Goal: Task Accomplishment & Management: Complete application form

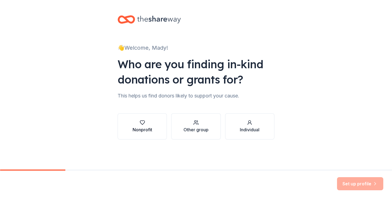
click at [151, 127] on div "Nonprofit" at bounding box center [143, 129] width 20 height 7
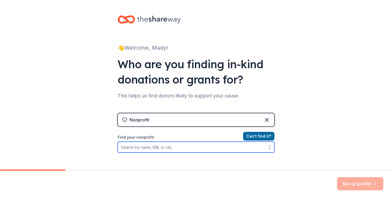
click at [255, 149] on input "Find your nonprofit" at bounding box center [196, 146] width 157 height 11
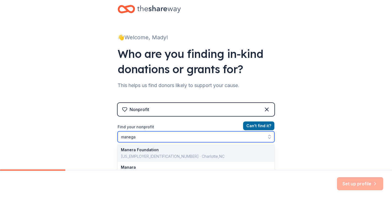
type input "maneg"
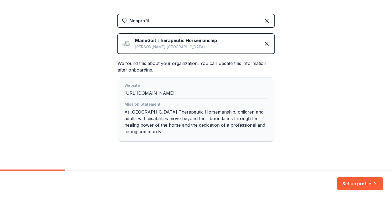
scroll to position [108, 0]
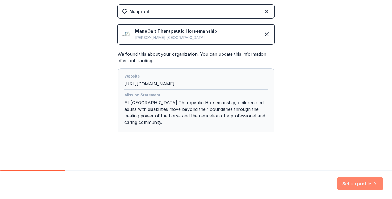
click at [369, 186] on button "Set up profile" at bounding box center [360, 183] width 46 height 13
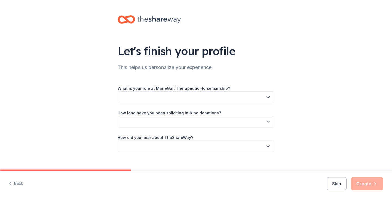
click at [233, 97] on button "button" at bounding box center [196, 96] width 157 height 11
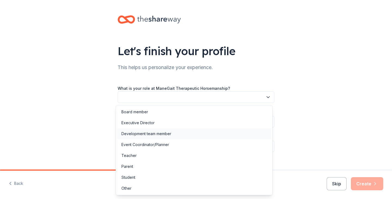
click at [196, 132] on div "Development team member" at bounding box center [194, 133] width 154 height 11
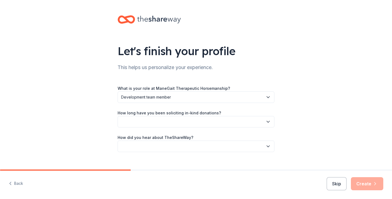
click at [196, 125] on button "button" at bounding box center [196, 121] width 157 height 11
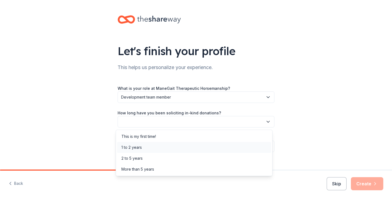
click at [189, 147] on div "1 to 2 years" at bounding box center [194, 147] width 154 height 11
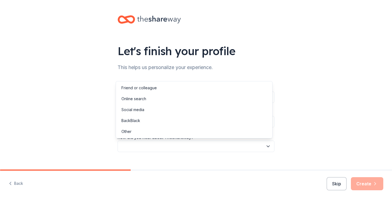
click at [189, 147] on button "button" at bounding box center [196, 145] width 157 height 11
click at [172, 99] on div "Online search" at bounding box center [194, 98] width 154 height 11
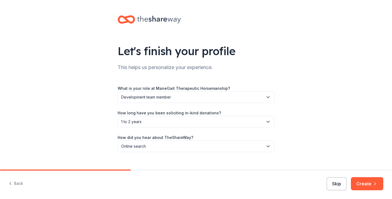
click at [338, 186] on button "Skip" at bounding box center [337, 183] width 20 height 13
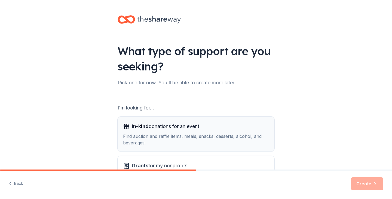
click at [242, 136] on div "Find auction and raffle items, meals, snacks, desserts, alcohol, and beverages." at bounding box center [196, 139] width 146 height 13
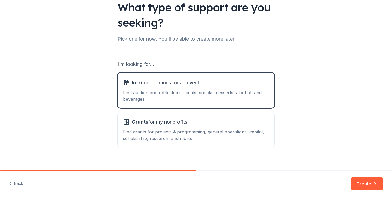
scroll to position [44, 0]
click at [235, 137] on div "Find grants for projects & programming, general operations, capital, scholarshi…" at bounding box center [196, 134] width 146 height 13
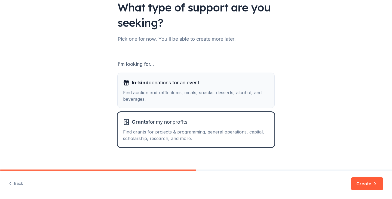
click at [218, 102] on button "In-kind donations for an event Find auction and raffle items, meals, snacks, de…" at bounding box center [196, 90] width 157 height 35
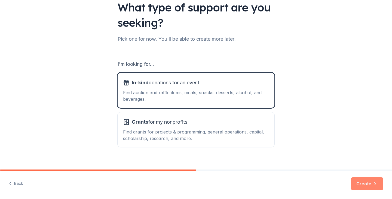
click at [372, 185] on button "Create" at bounding box center [367, 183] width 32 height 13
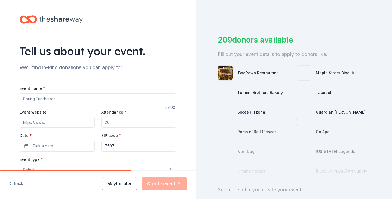
scroll to position [44, 0]
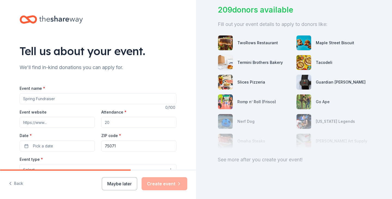
click at [99, 100] on input "Event name *" at bounding box center [98, 98] width 157 height 11
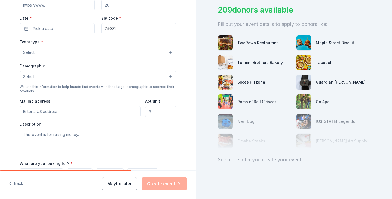
scroll to position [88, 0]
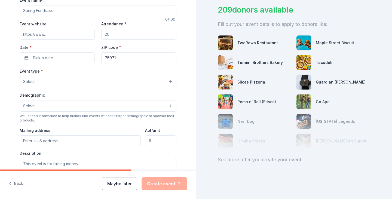
click at [122, 13] on input "Event name *" at bounding box center [98, 10] width 157 height 11
type input "Gala for the 'Gait"
click at [56, 34] on input "Event website" at bounding box center [57, 34] width 75 height 11
click at [37, 35] on input "manegait.org" at bounding box center [57, 34] width 75 height 11
type input "manegaitgala.org"
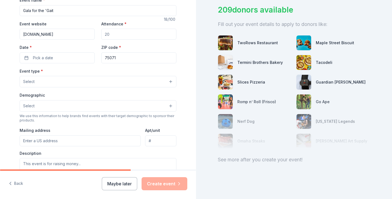
click at [117, 33] on input "Attendance *" at bounding box center [138, 34] width 75 height 11
type input "500"
click at [72, 59] on button "Pick a date" at bounding box center [57, 57] width 75 height 11
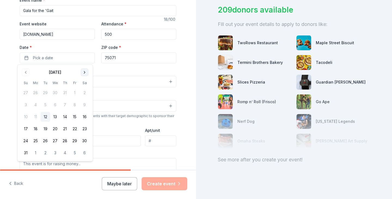
click at [81, 72] on button "Go to next month" at bounding box center [85, 72] width 8 height 8
click at [85, 116] on button "18" at bounding box center [85, 117] width 10 height 10
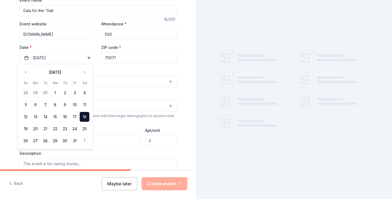
click at [126, 69] on div "Event type * Select" at bounding box center [98, 78] width 157 height 20
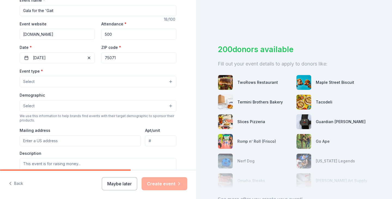
click at [84, 79] on button "Select" at bounding box center [98, 81] width 157 height 11
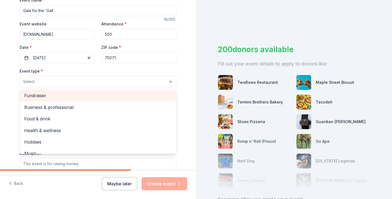
click at [60, 95] on span "Fundraiser" at bounding box center [98, 95] width 148 height 7
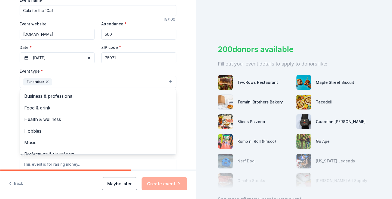
click at [12, 113] on div "Tell us about your event. We'll find in-kind donations you can apply for. Event…" at bounding box center [98, 93] width 174 height 363
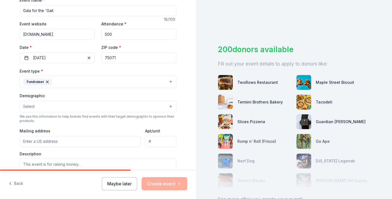
click at [59, 107] on button "Select" at bounding box center [98, 106] width 157 height 11
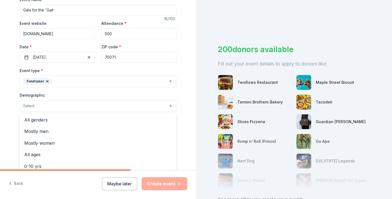
scroll to position [89, 0]
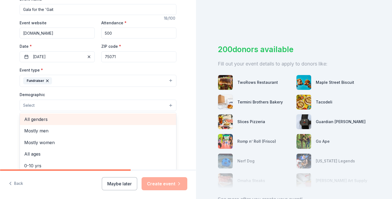
click at [64, 119] on span "All genders" at bounding box center [98, 119] width 148 height 7
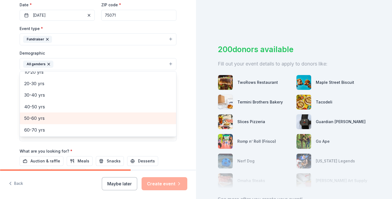
scroll to position [23, 0]
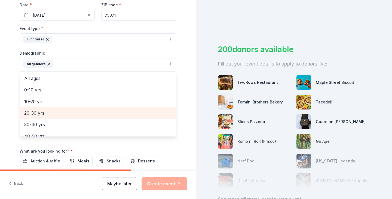
click at [65, 114] on span "20-30 yrs" at bounding box center [98, 112] width 148 height 7
click at [60, 111] on span "30-40 yrs" at bounding box center [98, 112] width 148 height 7
click at [58, 117] on div "40-50 yrs" at bounding box center [98, 112] width 156 height 11
click at [57, 115] on span "50-60 yrs" at bounding box center [98, 112] width 148 height 7
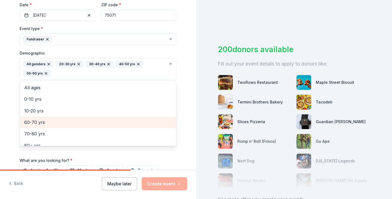
click at [57, 122] on span "60-70 yrs" at bounding box center [98, 121] width 148 height 7
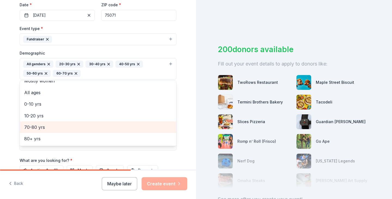
click at [56, 125] on span "70-80 yrs" at bounding box center [98, 126] width 148 height 7
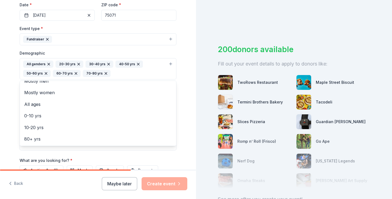
click at [6, 122] on div "Tell us about your event. We'll find in-kind donations you can apply for. Event…" at bounding box center [98, 56] width 196 height 373
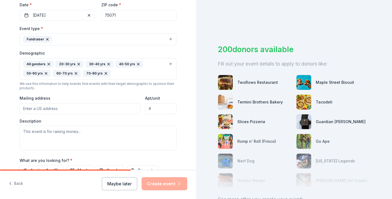
click at [49, 105] on input "Mailing address" at bounding box center [80, 108] width 121 height 11
drag, startPoint x: 81, startPoint y: 109, endPoint x: 60, endPoint y: 109, distance: 21.0
click at [60, 109] on input "4261 E. University Dr. #30-253" at bounding box center [80, 108] width 121 height 11
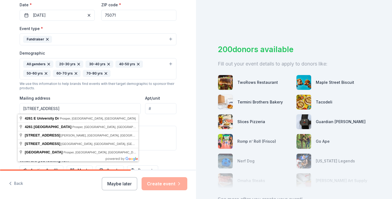
type input "4261 E. University Dr."
click at [155, 108] on input "Apt/unit" at bounding box center [160, 108] width 31 height 11
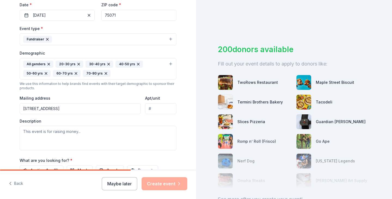
paste input "#30-253"
type input "#30-253"
click at [141, 130] on textarea at bounding box center [98, 138] width 157 height 25
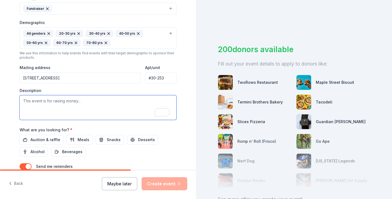
scroll to position [0, 0]
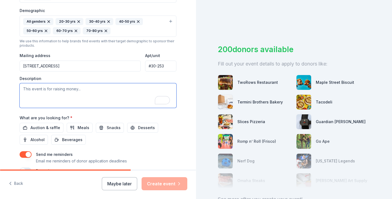
click at [57, 91] on textarea "To enrich screen reader interactions, please activate Accessibility in Grammarl…" at bounding box center [98, 95] width 157 height 25
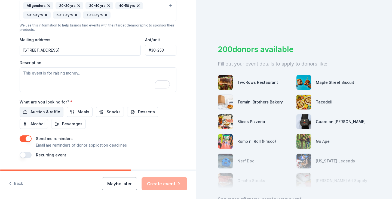
click at [52, 114] on span "Auction & raffle" at bounding box center [46, 111] width 30 height 7
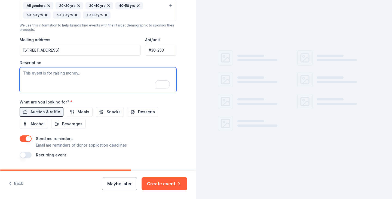
click at [97, 81] on textarea "To enrich screen reader interactions, please activate Accessibility in Grammarl…" at bounding box center [98, 79] width 157 height 25
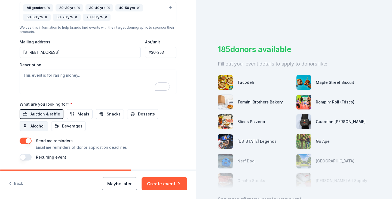
click at [39, 128] on span "Alcohol" at bounding box center [38, 126] width 14 height 7
click at [78, 114] on span "Meals" at bounding box center [84, 114] width 12 height 7
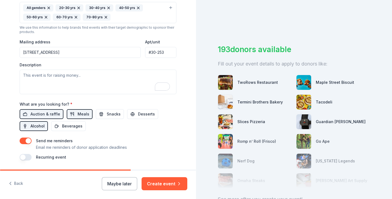
click at [41, 127] on span "Alcohol" at bounding box center [38, 126] width 14 height 7
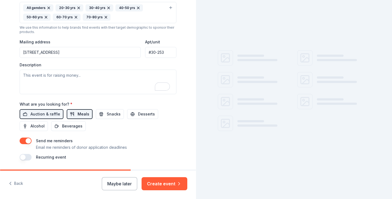
click at [78, 116] on span "Meals" at bounding box center [84, 114] width 12 height 7
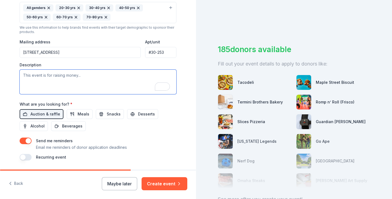
click at [91, 85] on textarea "To enrich screen reader interactions, please activate Accessibility in Grammarl…" at bounding box center [98, 81] width 157 height 25
click at [90, 77] on textarea "To enrich screen reader interactions, please activate Accessibility in Grammarl…" at bounding box center [98, 81] width 157 height 25
click at [65, 79] on textarea "To enrich screen reader interactions, please activate Accessibility in Grammarl…" at bounding box center [98, 81] width 157 height 25
paste textarea "We would greatly appreciate your business’s in-kind donation of a product or gi…"
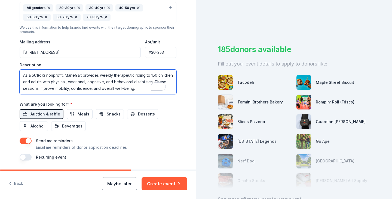
scroll to position [193, 0]
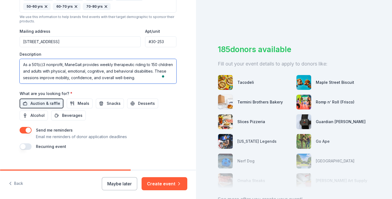
type textarea "We would greatly appreciate your business’s in-kind donation of a product or gi…"
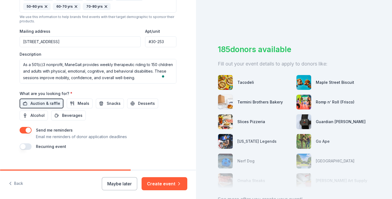
click at [22, 130] on button "button" at bounding box center [26, 130] width 12 height 7
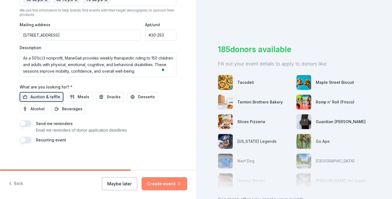
click at [169, 184] on button "Create event" at bounding box center [165, 183] width 46 height 13
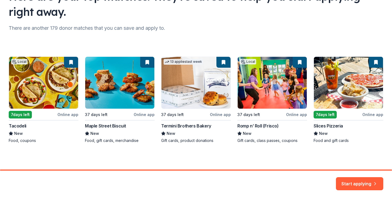
click at [142, 106] on div "Local 7 days left Online app Tacodeli New Food, coupons 37 days left Online app…" at bounding box center [196, 99] width 375 height 87
click at [356, 181] on button "Start applying" at bounding box center [359, 180] width 47 height 13
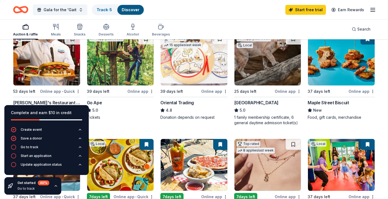
click at [82, 110] on div "Complete and earn $10 in credit" at bounding box center [46, 112] width 71 height 7
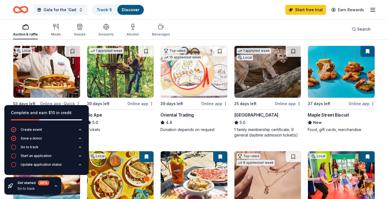
click at [347, 107] on div "37 days left Online app Maple Street Biscuit New Food, gift cards, merchandise" at bounding box center [341, 88] width 67 height 87
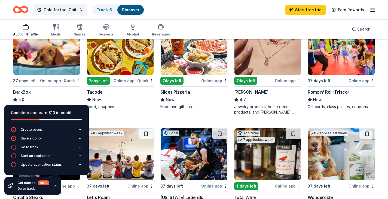
click at [60, 62] on img at bounding box center [46, 49] width 67 height 52
drag, startPoint x: 73, startPoint y: 113, endPoint x: 55, endPoint y: 113, distance: 17.7
click at [72, 113] on div "Complete and earn $10 in credit" at bounding box center [46, 112] width 71 height 7
click at [55, 113] on div "Complete and earn $10 in credit" at bounding box center [46, 112] width 71 height 7
click at [55, 187] on icon "button" at bounding box center [56, 185] width 4 height 4
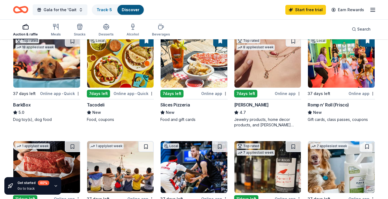
scroll to position [163, 0]
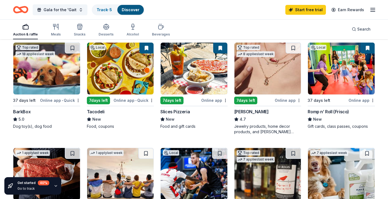
click at [339, 75] on img at bounding box center [341, 68] width 67 height 52
click at [203, 89] on img at bounding box center [194, 68] width 67 height 52
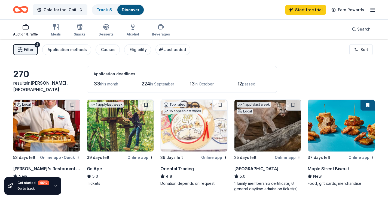
scroll to position [0, 0]
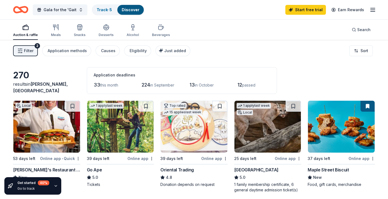
click at [29, 54] on button "Filter 2" at bounding box center [25, 50] width 25 height 11
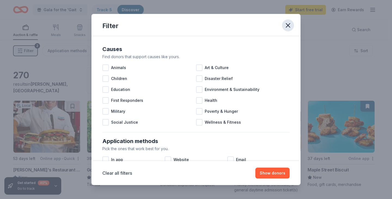
click at [291, 24] on icon "button" at bounding box center [288, 26] width 8 height 8
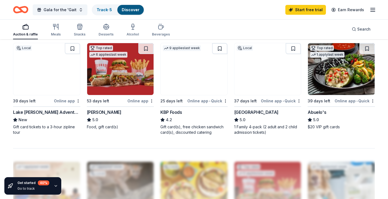
scroll to position [350, 0]
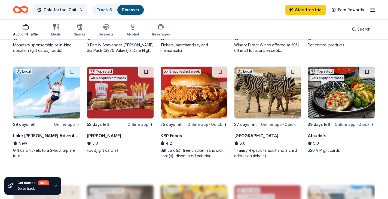
click at [64, 103] on img at bounding box center [46, 92] width 67 height 52
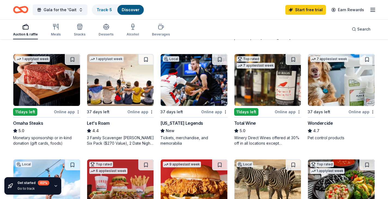
scroll to position [258, 0]
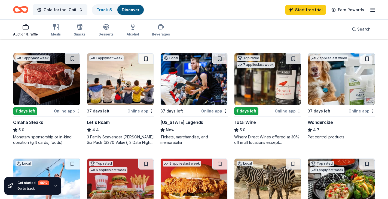
click at [133, 91] on img at bounding box center [120, 79] width 67 height 52
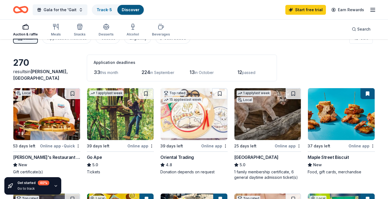
scroll to position [0, 0]
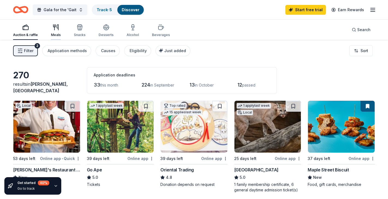
click at [52, 32] on div "Meals" at bounding box center [56, 30] width 10 height 13
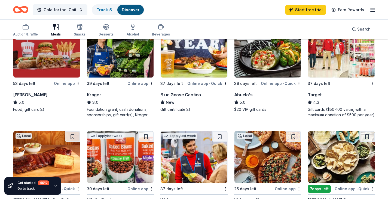
scroll to position [343, 0]
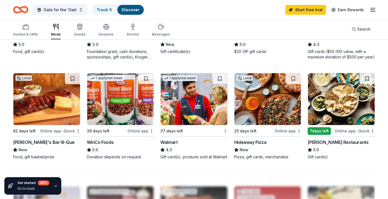
click at [278, 111] on img at bounding box center [268, 99] width 67 height 52
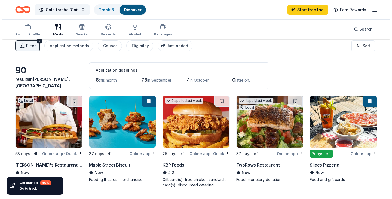
scroll to position [0, 0]
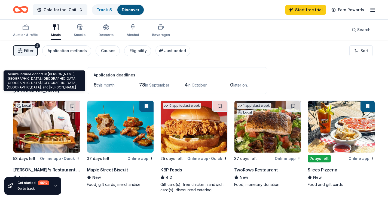
click at [34, 90] on span "McKinney, TX" at bounding box center [40, 87] width 55 height 12
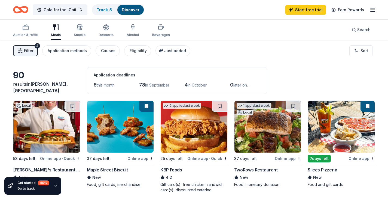
click at [44, 93] on span "McKinney, TX" at bounding box center [40, 87] width 55 height 12
click at [25, 48] on span "Filter" at bounding box center [29, 50] width 10 height 7
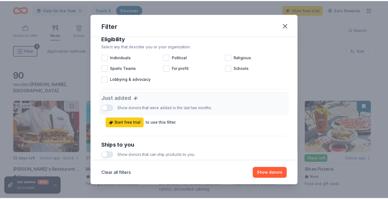
scroll to position [161, 0]
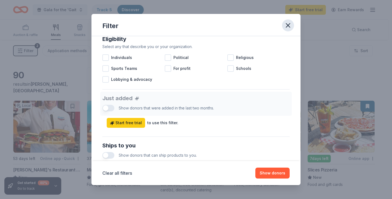
click at [291, 27] on icon "button" at bounding box center [288, 26] width 8 height 8
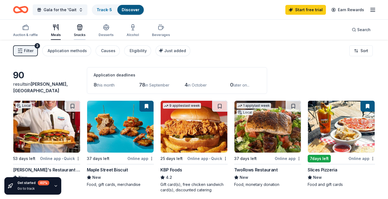
click at [79, 31] on div "Snacks" at bounding box center [80, 30] width 12 height 13
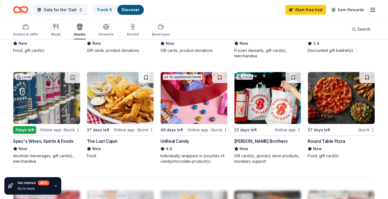
scroll to position [344, 0]
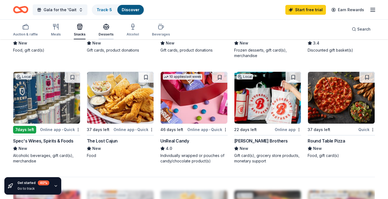
click at [104, 34] on div "Desserts" at bounding box center [106, 34] width 15 height 4
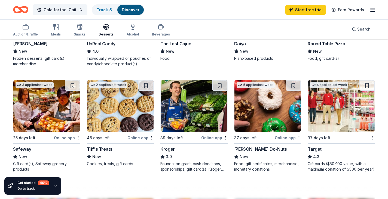
scroll to position [336, 0]
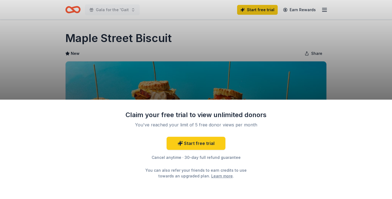
click at [240, 87] on div "Claim your free trial to view unlimited donors You've reached your limit of 5 f…" at bounding box center [196, 99] width 392 height 199
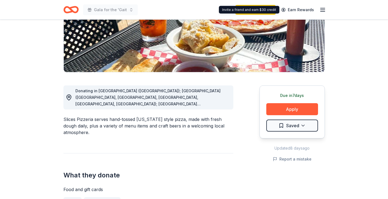
scroll to position [118, 0]
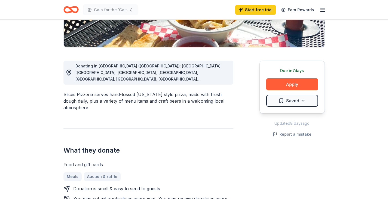
click at [211, 80] on span "Donating in [GEOGRAPHIC_DATA] ([GEOGRAPHIC_DATA]); [GEOGRAPHIC_DATA] ([GEOGRAPH…" at bounding box center [147, 117] width 145 height 109
click at [211, 79] on span "Donating in [GEOGRAPHIC_DATA] ([GEOGRAPHIC_DATA]); [GEOGRAPHIC_DATA] ([GEOGRAPH…" at bounding box center [147, 117] width 145 height 109
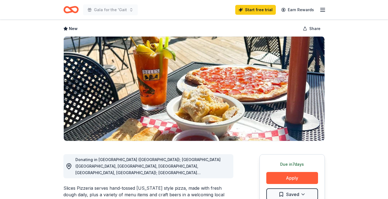
scroll to position [0, 0]
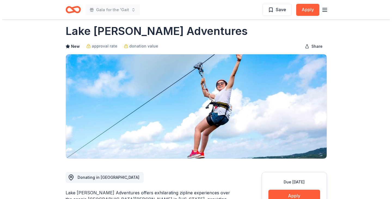
scroll to position [97, 0]
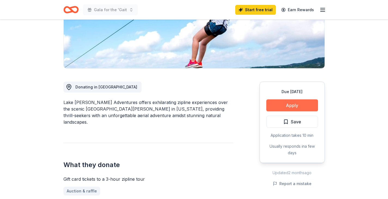
click at [302, 105] on button "Apply" at bounding box center [292, 105] width 52 height 12
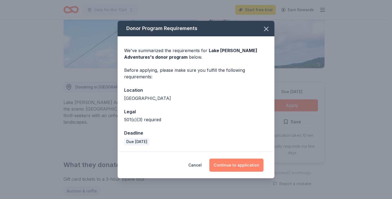
click at [243, 164] on button "Continue to application" at bounding box center [236, 164] width 54 height 13
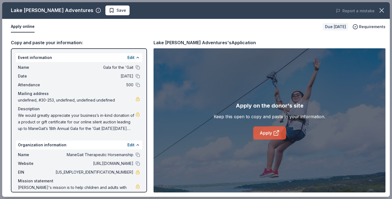
click at [266, 133] on link "Apply" at bounding box center [269, 132] width 33 height 13
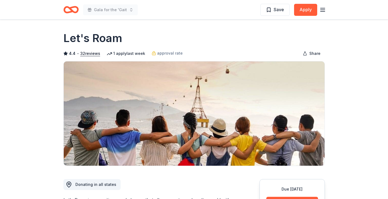
scroll to position [47, 0]
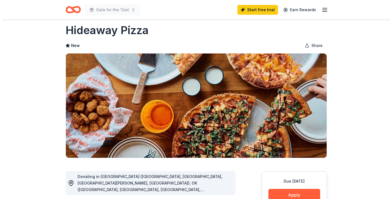
scroll to position [88, 0]
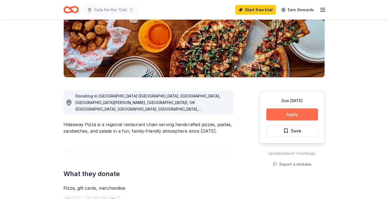
click at [294, 116] on button "Apply" at bounding box center [292, 114] width 52 height 12
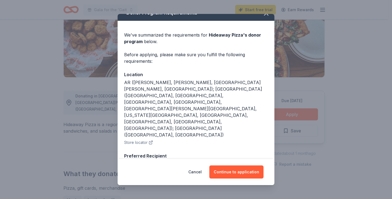
scroll to position [0, 0]
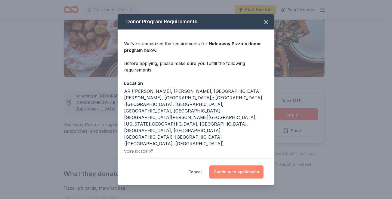
click at [245, 170] on button "Continue to application" at bounding box center [236, 171] width 54 height 13
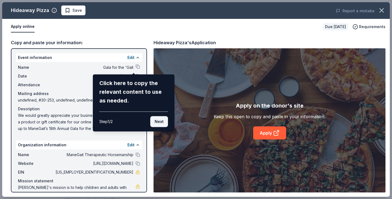
click at [160, 121] on button "Next" at bounding box center [159, 121] width 18 height 11
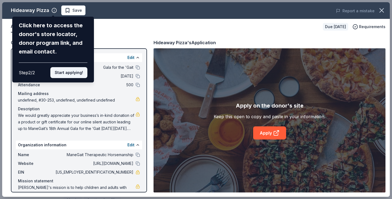
click at [66, 71] on button "Start applying!" at bounding box center [68, 72] width 37 height 11
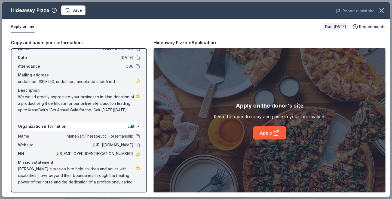
scroll to position [19, 0]
click at [275, 136] on link "Apply" at bounding box center [269, 132] width 33 height 13
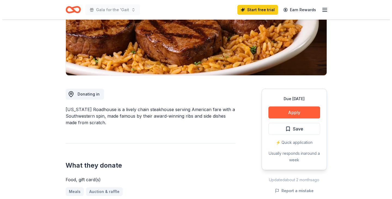
scroll to position [111, 0]
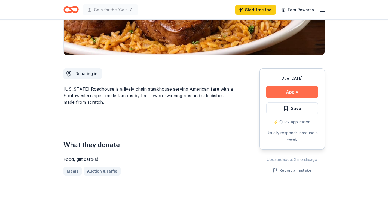
click at [289, 91] on button "Apply" at bounding box center [292, 92] width 52 height 12
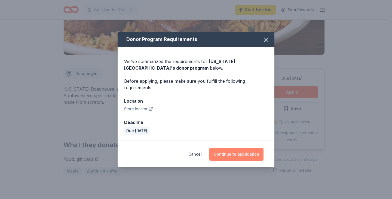
click at [252, 154] on button "Continue to application" at bounding box center [236, 153] width 54 height 13
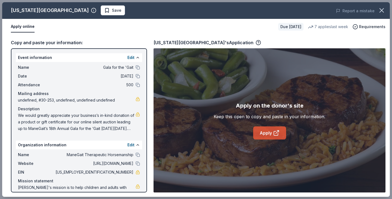
click at [265, 138] on link "Apply" at bounding box center [269, 132] width 33 height 13
